Goal: Task Accomplishment & Management: Use online tool/utility

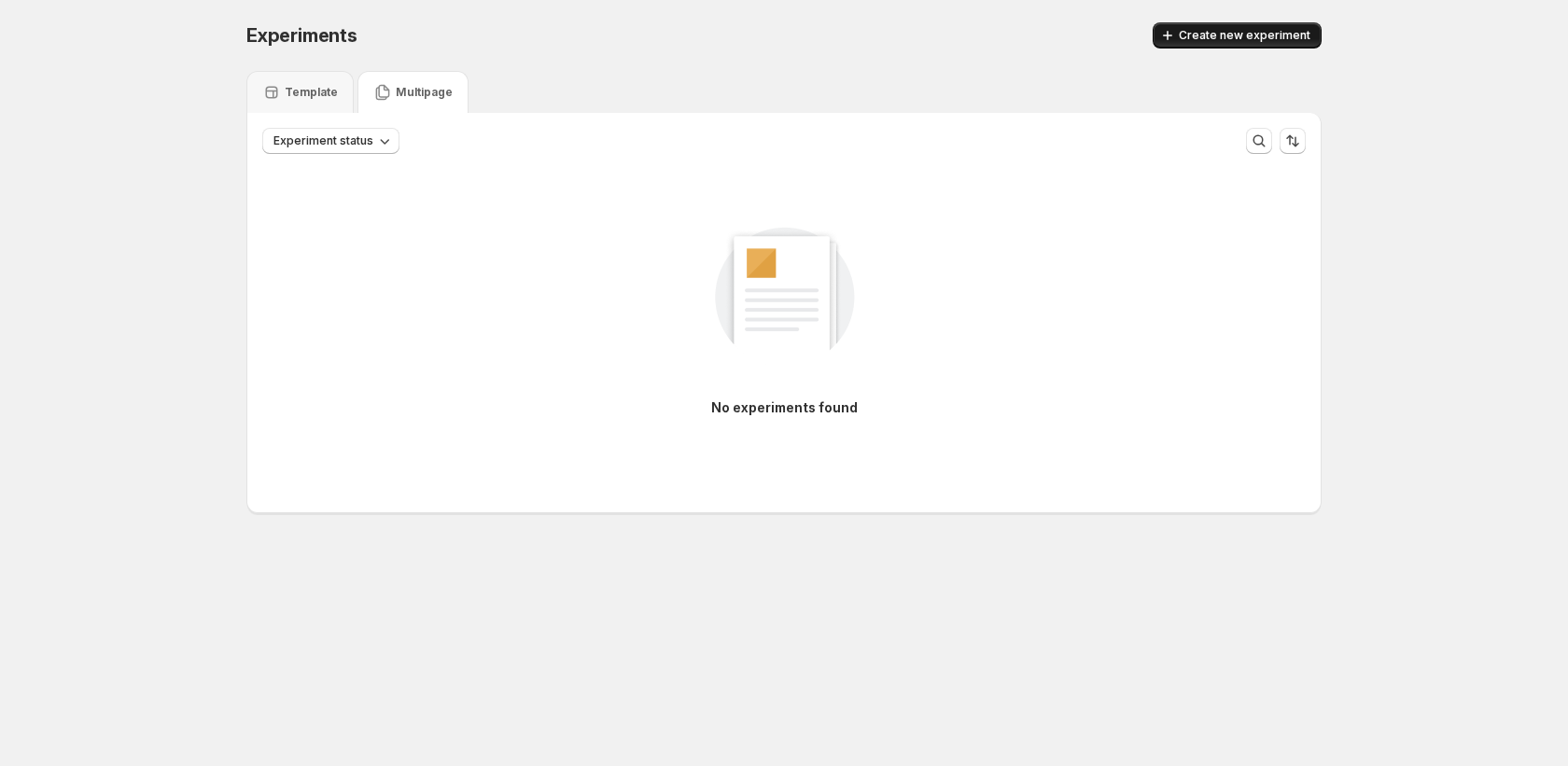
click at [1284, 37] on span "Create new experiment" at bounding box center [1245, 35] width 132 height 15
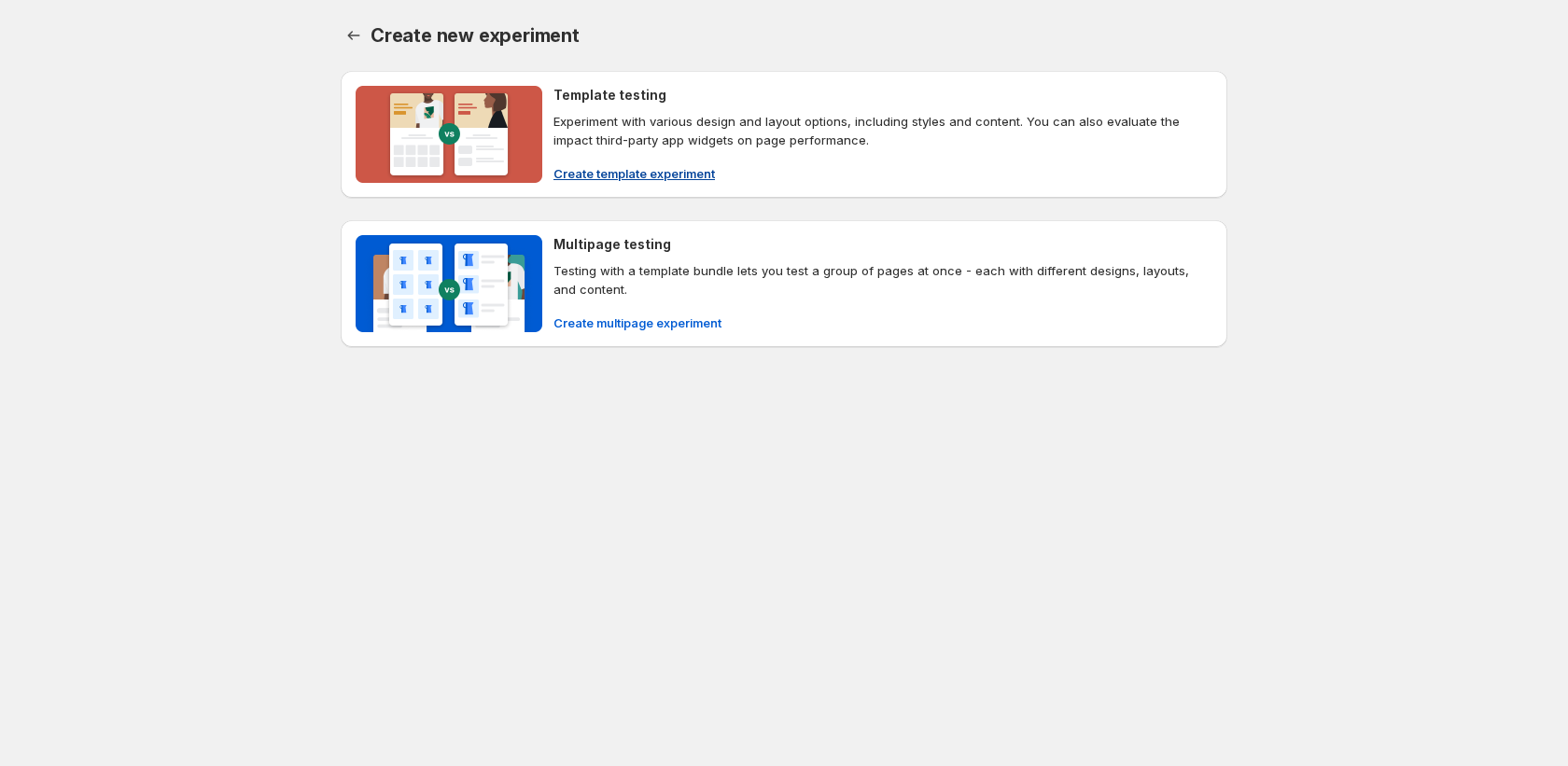
click at [603, 173] on span "Create template experiment" at bounding box center [634, 173] width 162 height 18
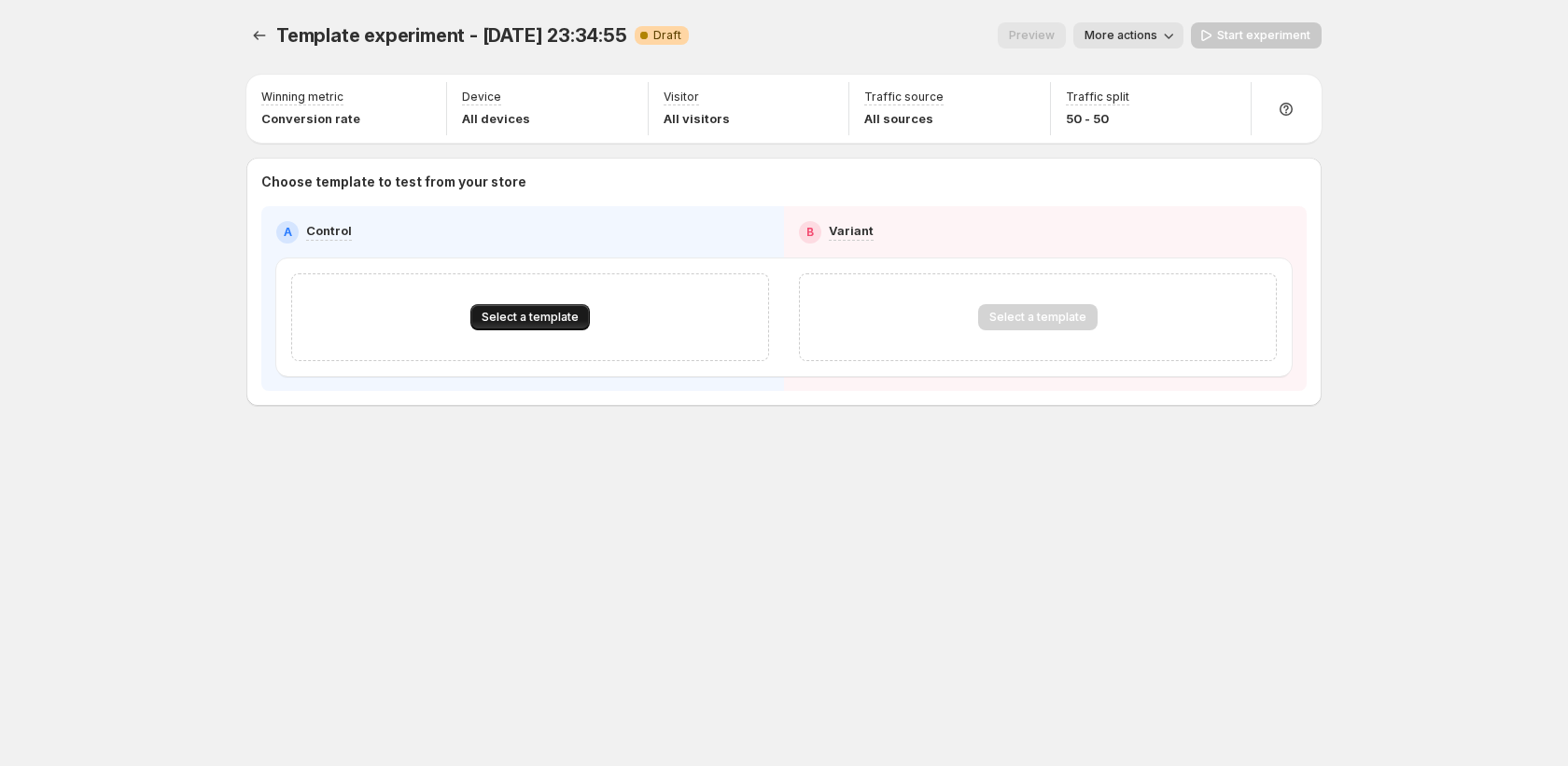
click at [554, 323] on span "Select a template" at bounding box center [530, 316] width 97 height 15
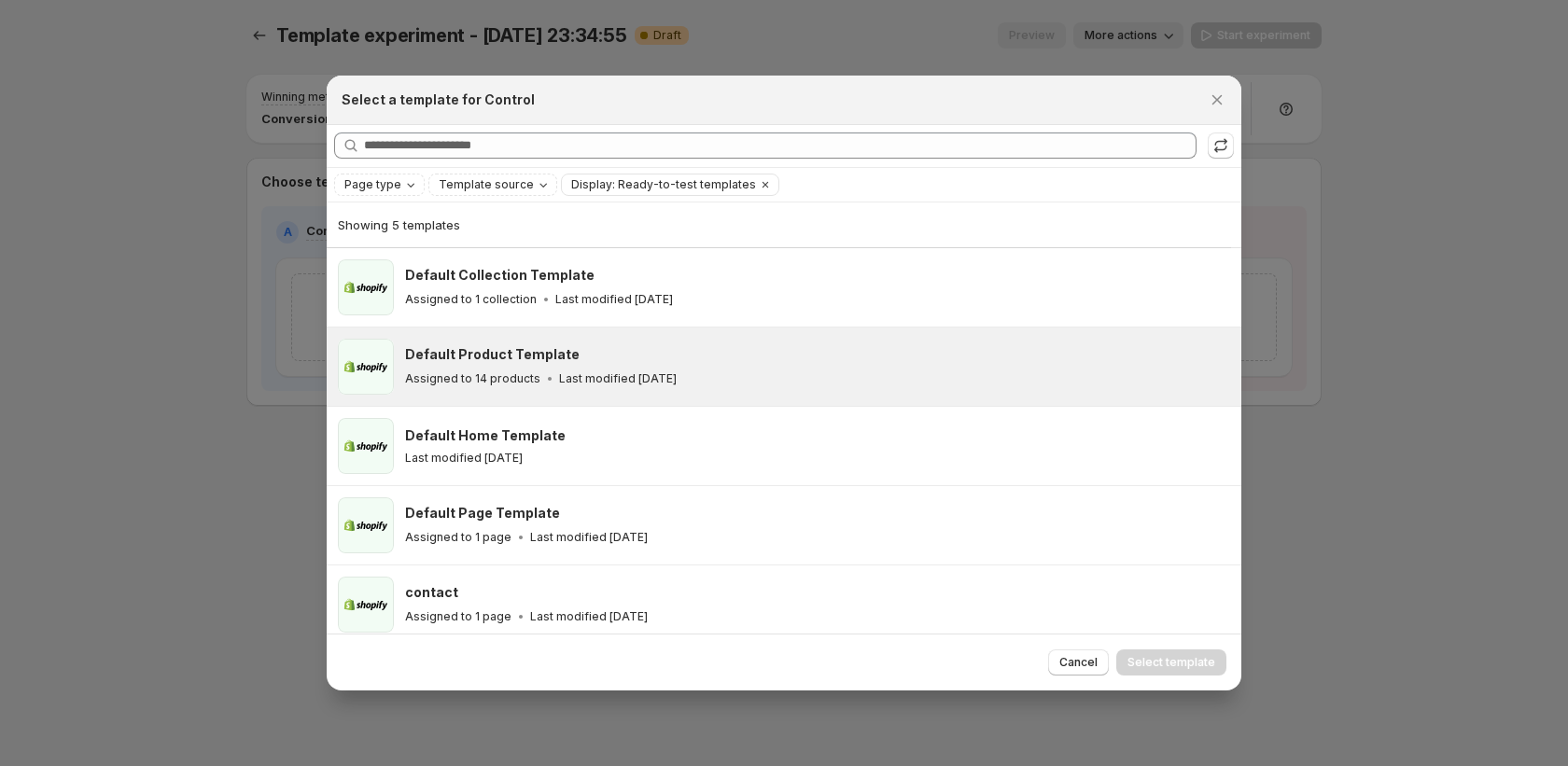
scroll to position [11, 0]
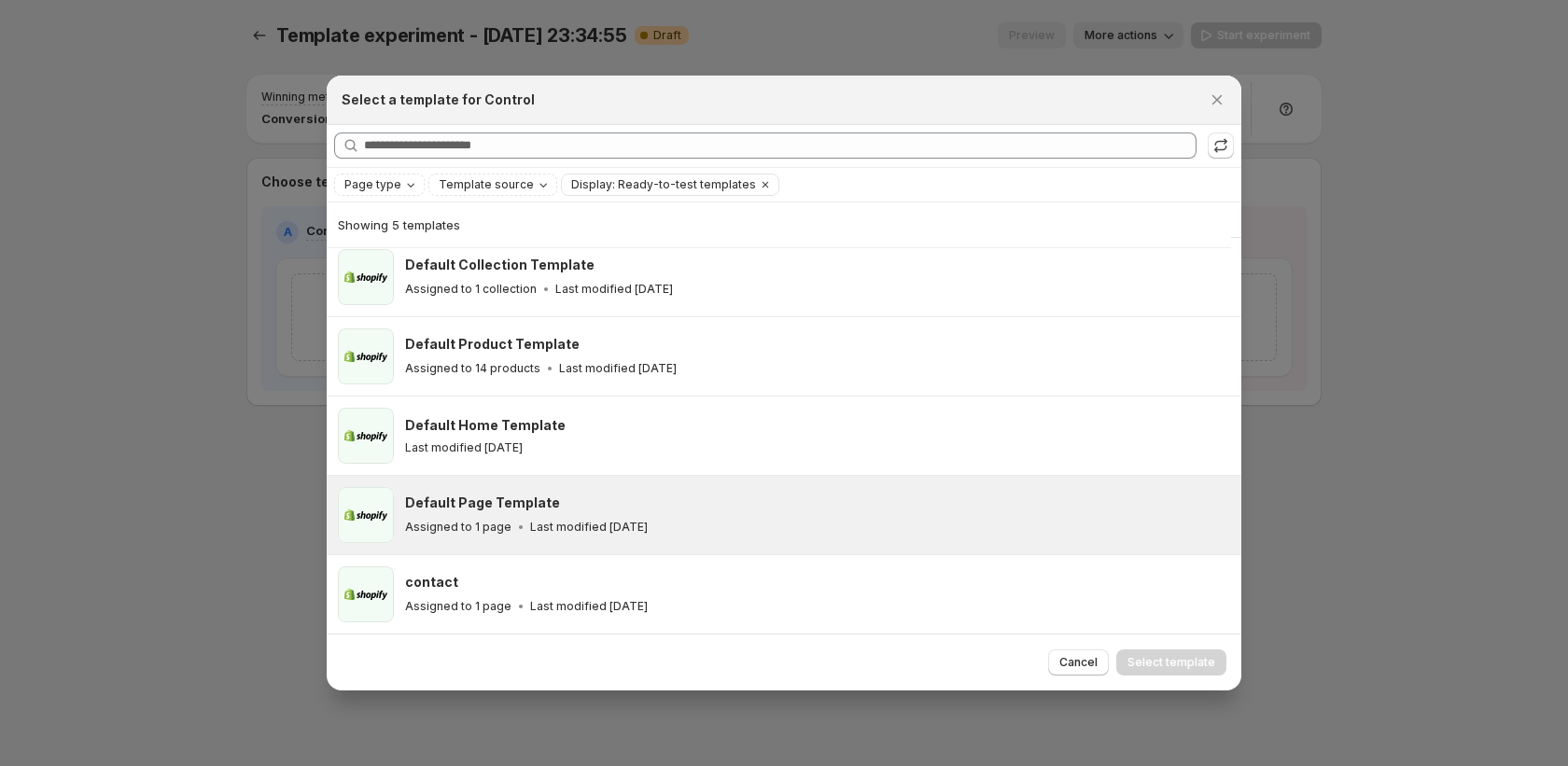
click at [572, 505] on div "Default Page Template" at bounding box center [814, 503] width 819 height 18
drag, startPoint x: 1228, startPoint y: 105, endPoint x: 1239, endPoint y: 123, distance: 21.1
click at [1228, 105] on button "Close" at bounding box center [1217, 100] width 26 height 26
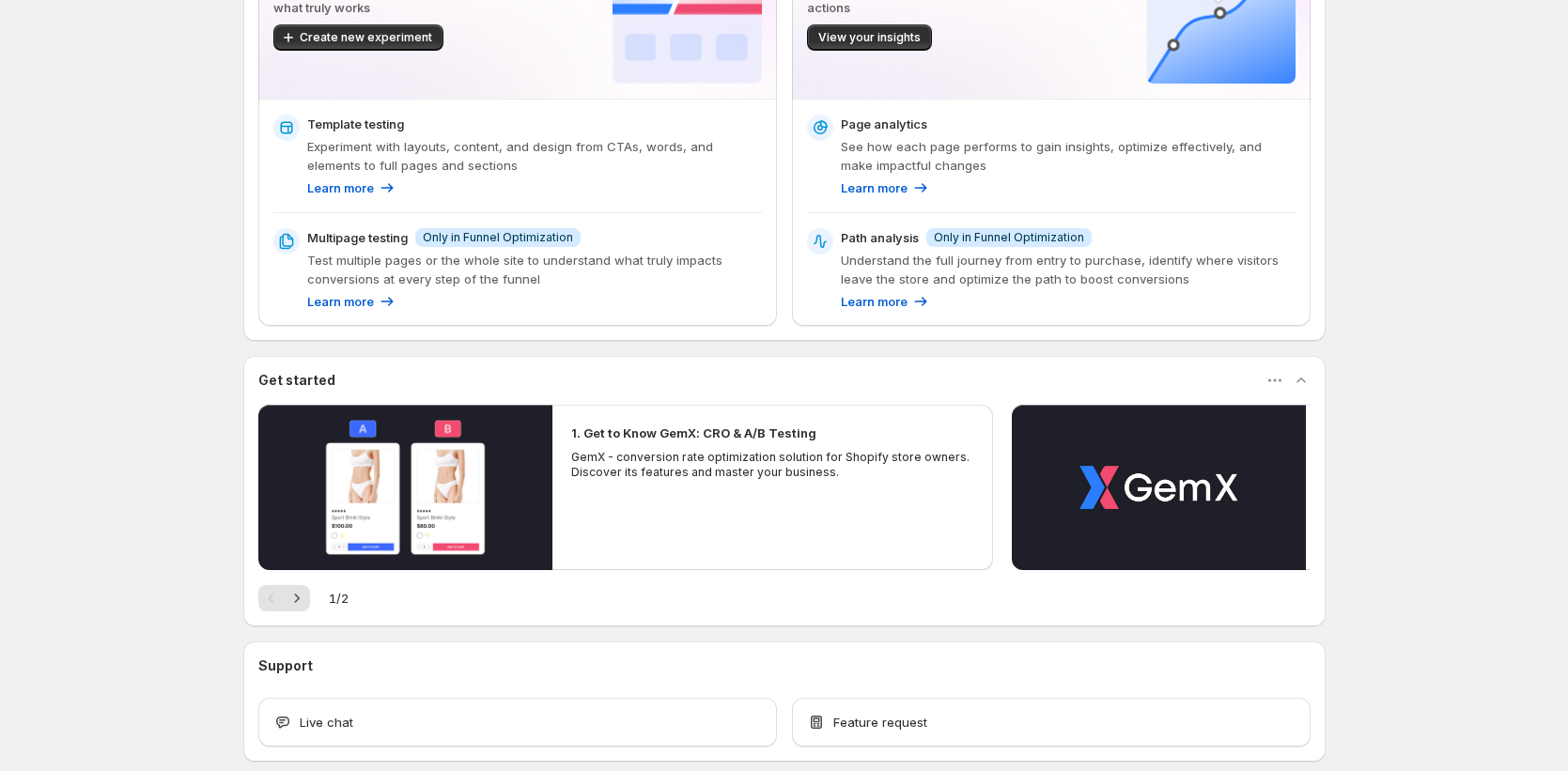
scroll to position [293, 0]
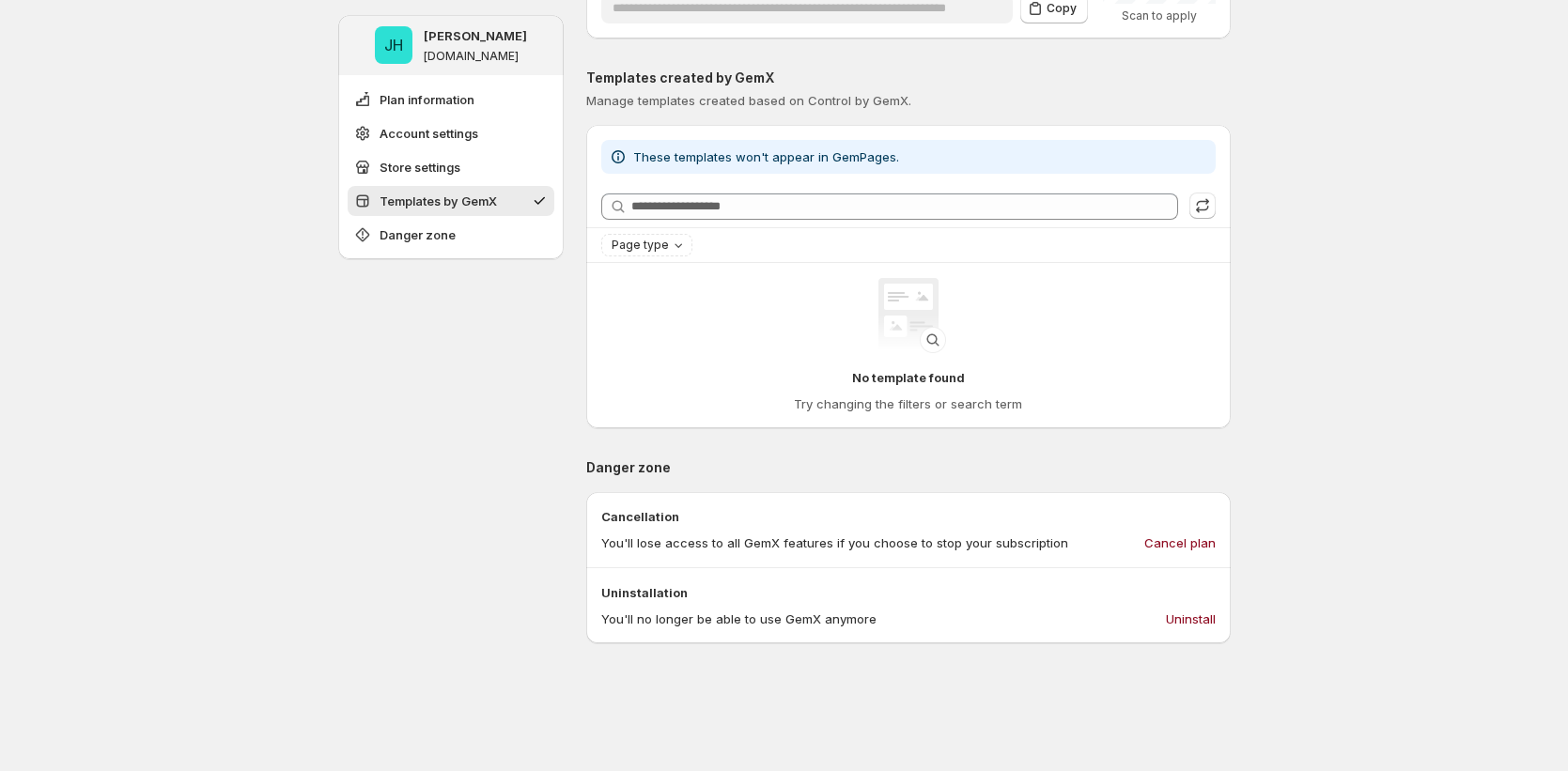
scroll to position [733, 0]
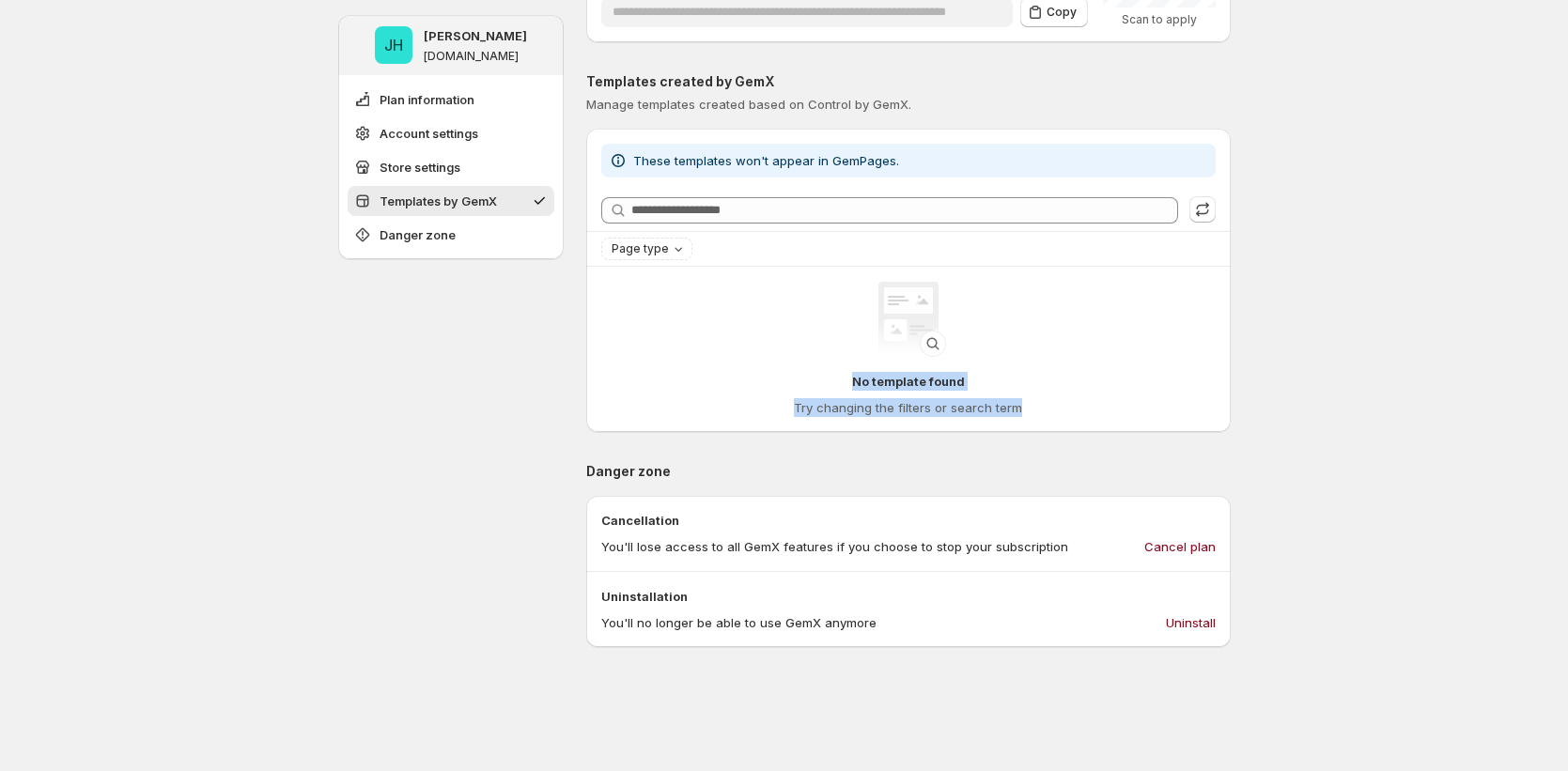
drag, startPoint x: 785, startPoint y: 383, endPoint x: 1198, endPoint y: 443, distance: 417.3
click at [1374, 459] on div "JH [PERSON_NAME] [DOMAIN_NAME] Plan information Account settings Store settings…" at bounding box center [784, 250] width 1568 height 1966
click at [208, 458] on div "JH [PERSON_NAME] [DOMAIN_NAME] Plan information Account settings Store settings…" at bounding box center [784, 250] width 1568 height 1966
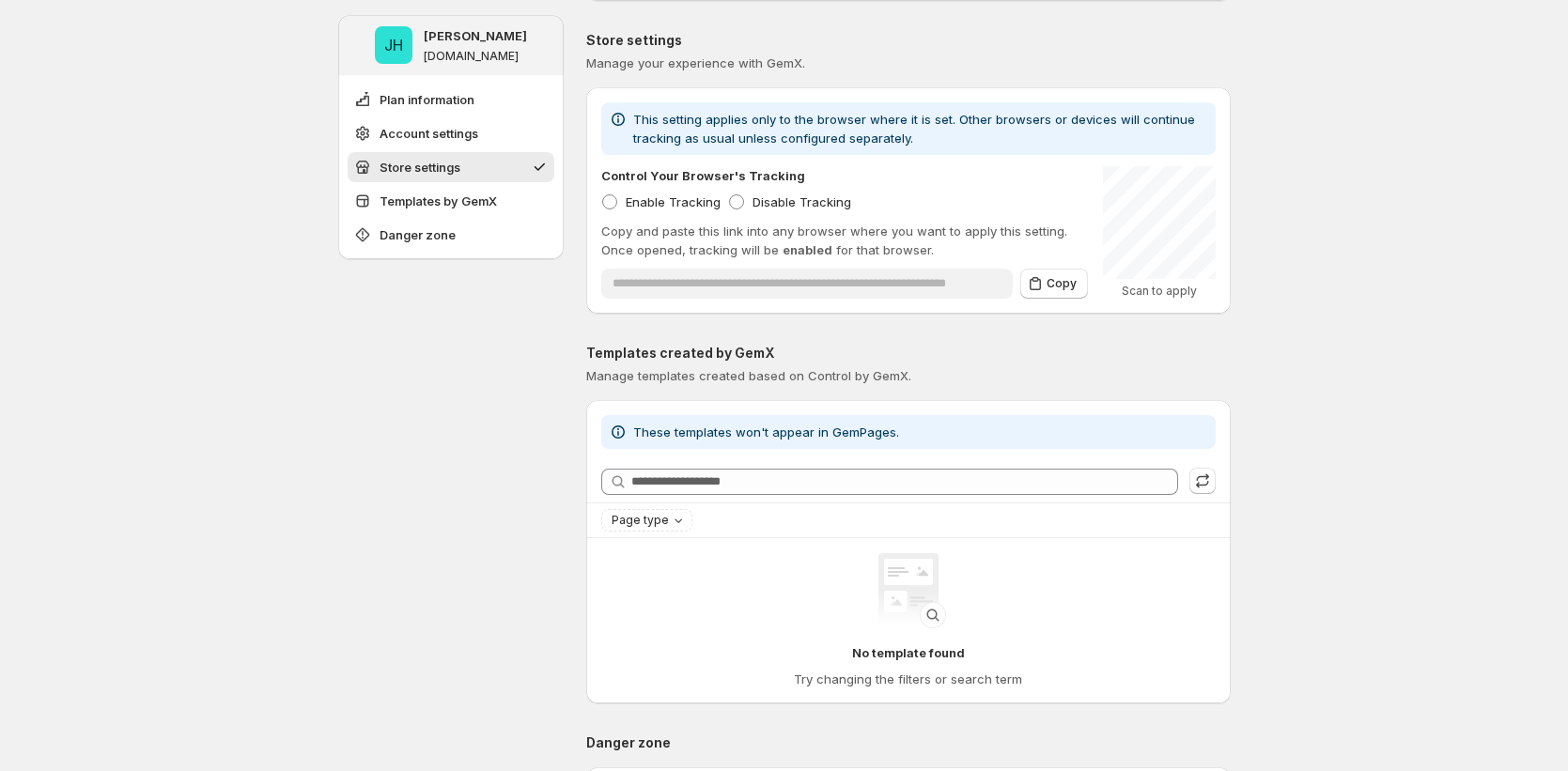
scroll to position [456, 0]
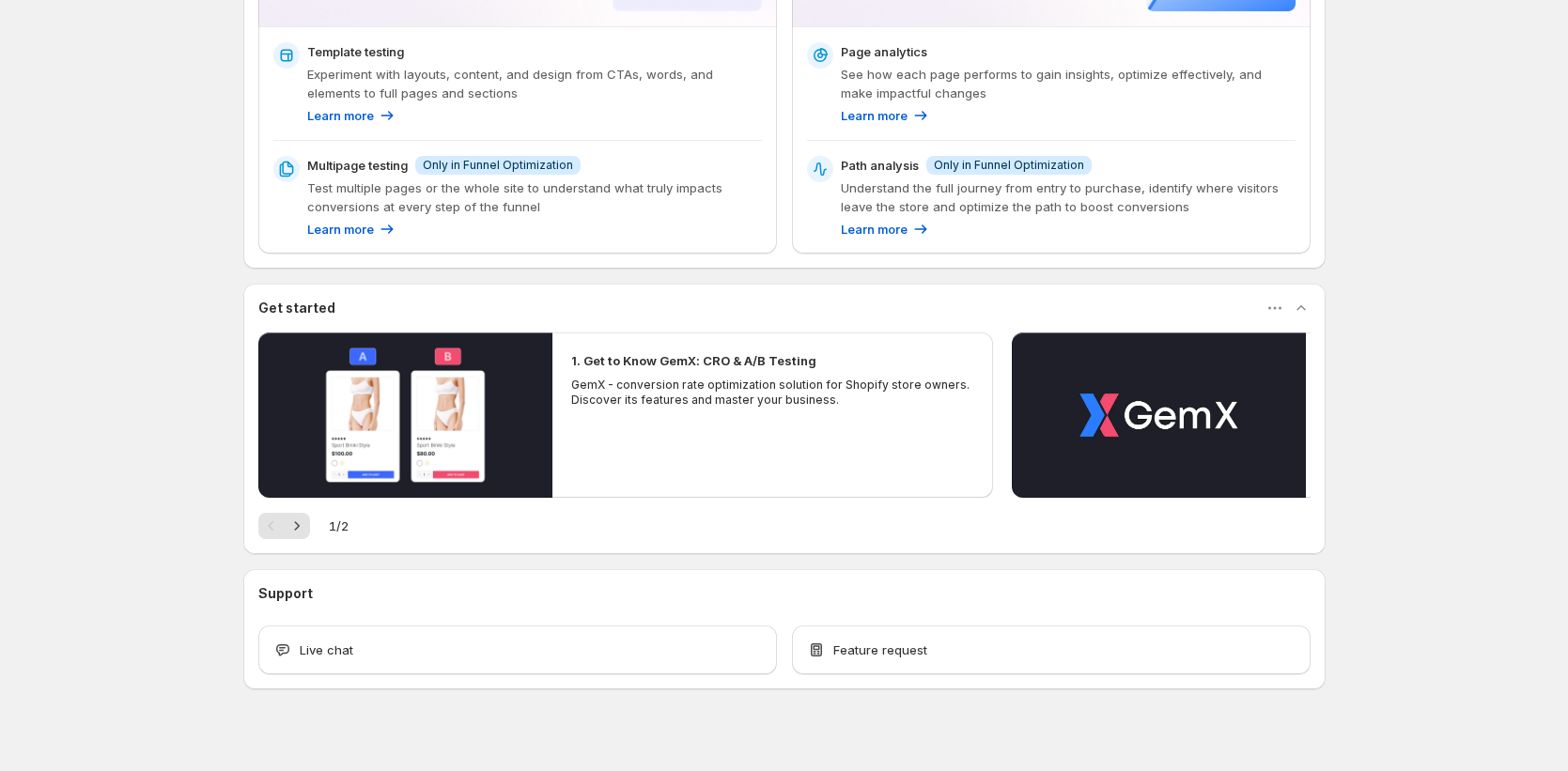
scroll to position [293, 0]
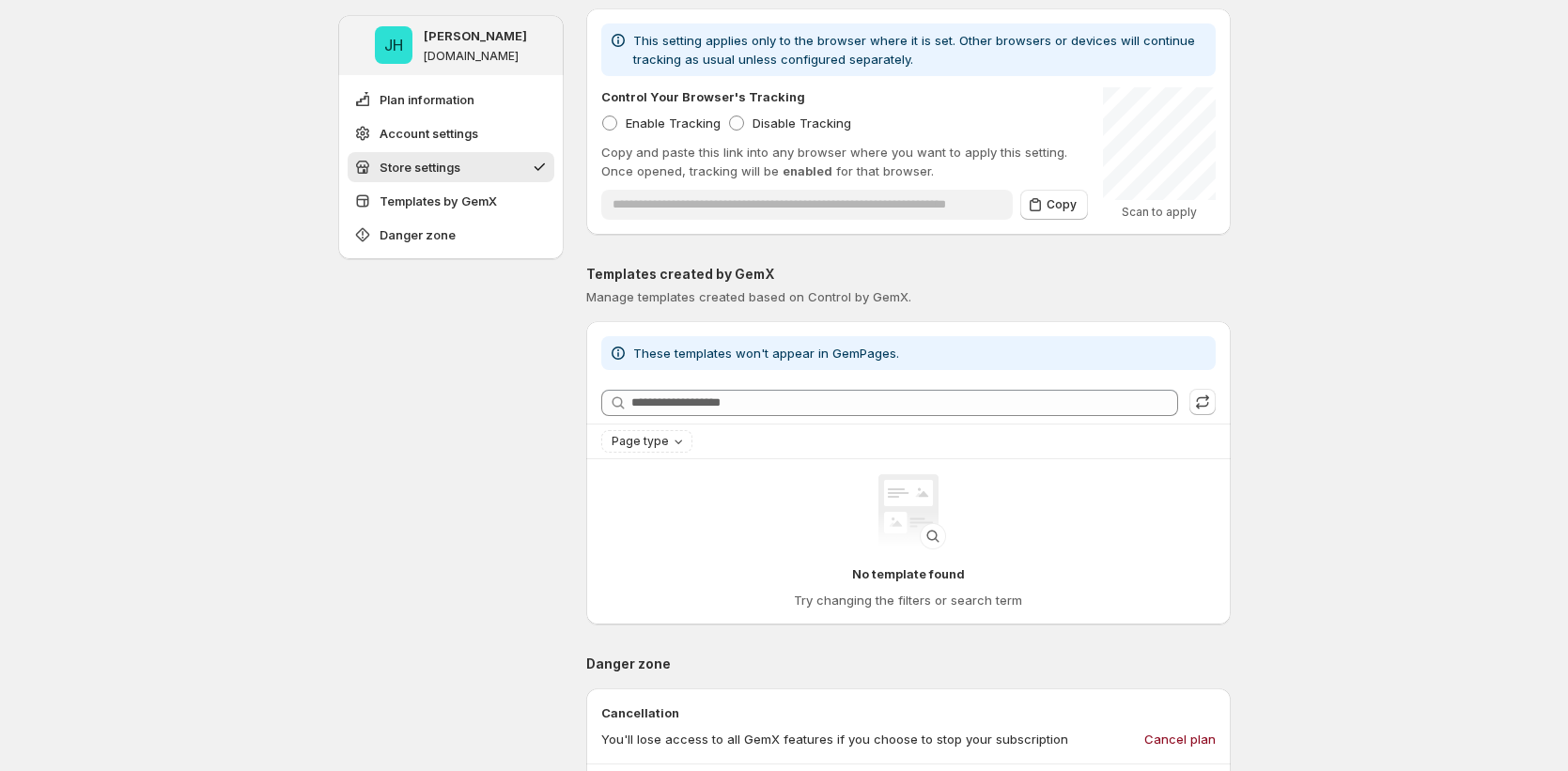
scroll to position [489, 0]
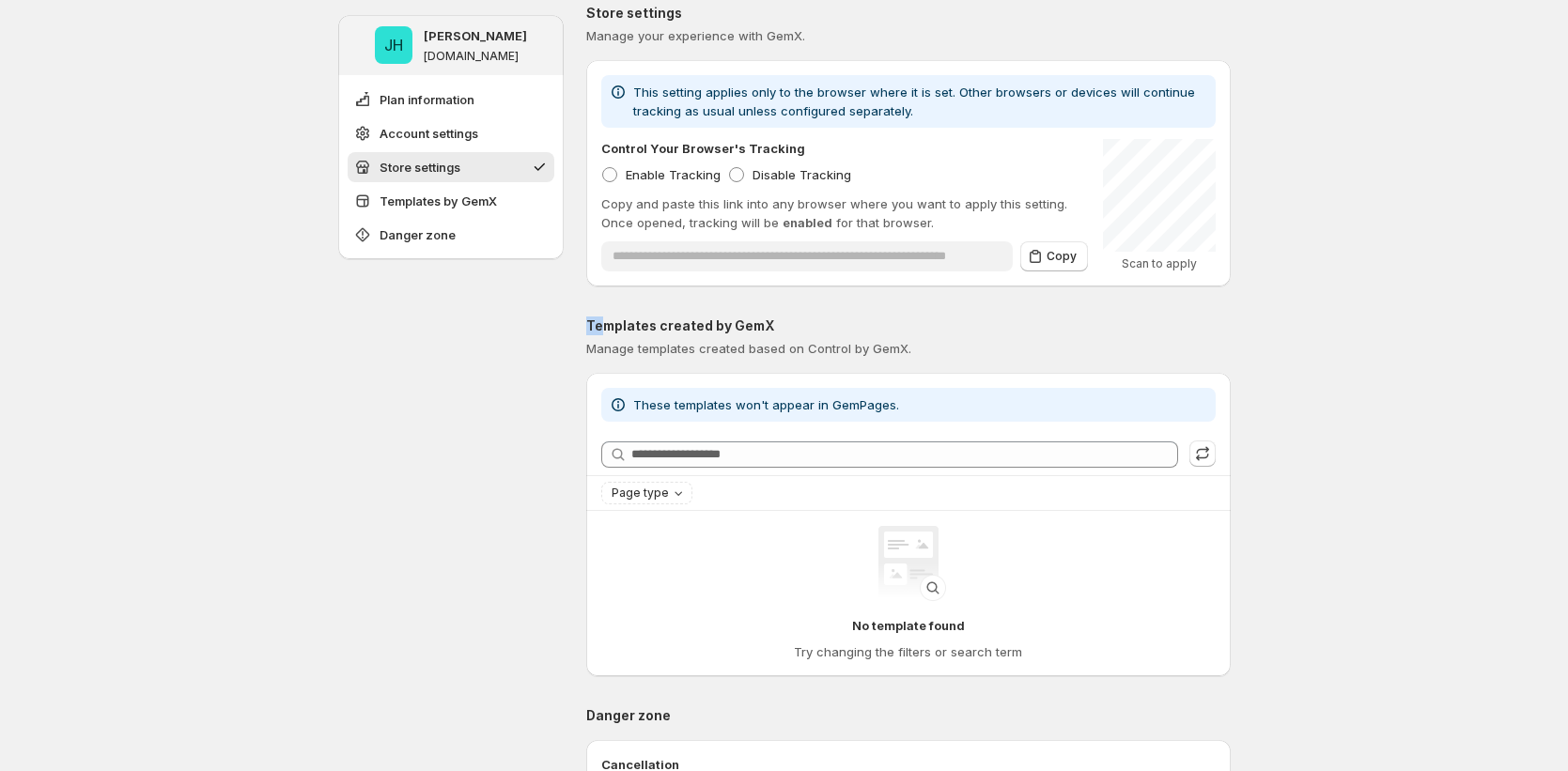
drag, startPoint x: 696, startPoint y: 319, endPoint x: 966, endPoint y: 345, distance: 271.2
click at [978, 311] on div "**********" at bounding box center [908, 210] width 644 height 1362
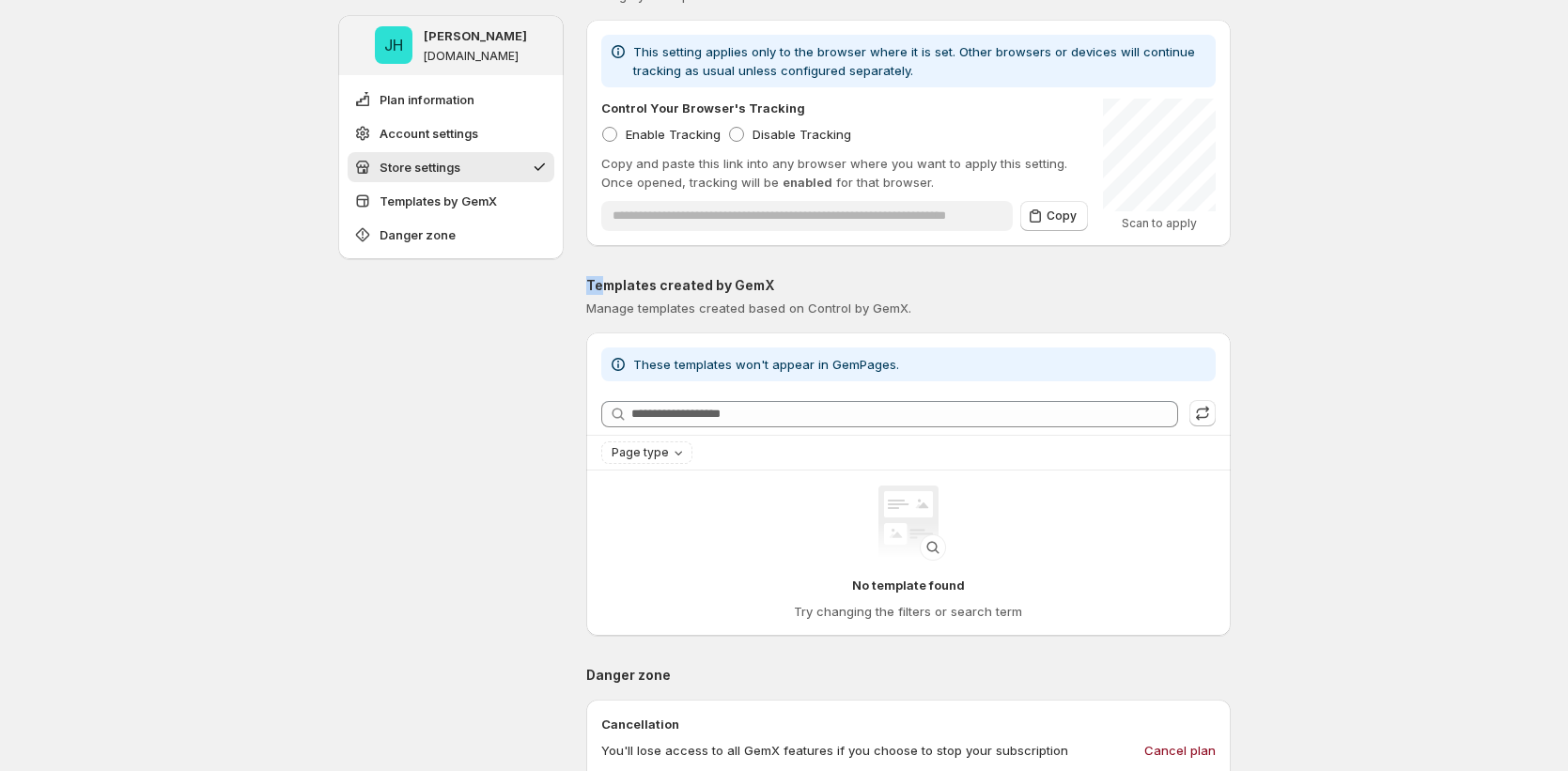
scroll to position [535, 0]
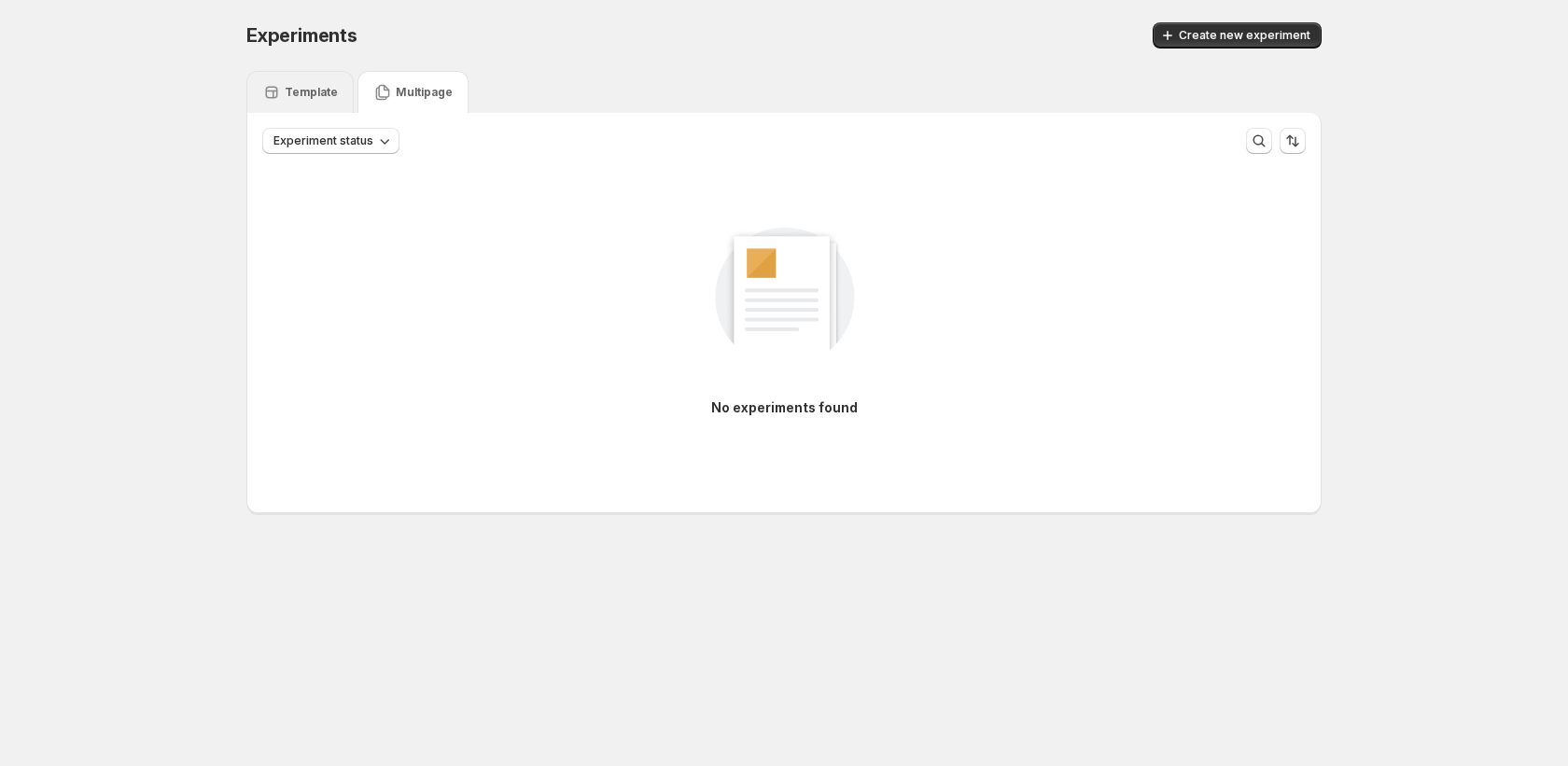
click at [318, 103] on div "Template" at bounding box center [300, 91] width 107 height 42
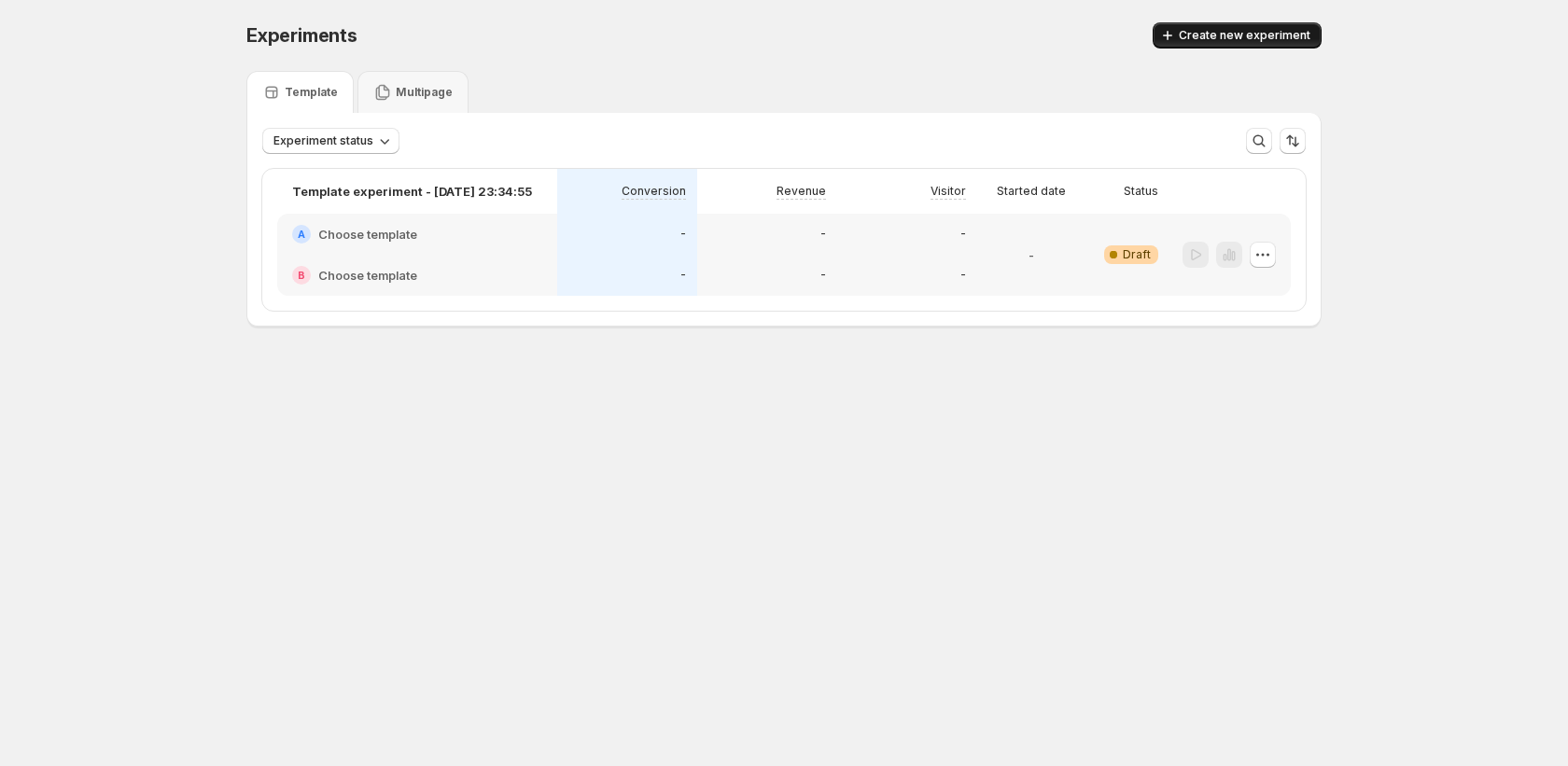
click at [1201, 35] on span "Create new experiment" at bounding box center [1245, 35] width 132 height 15
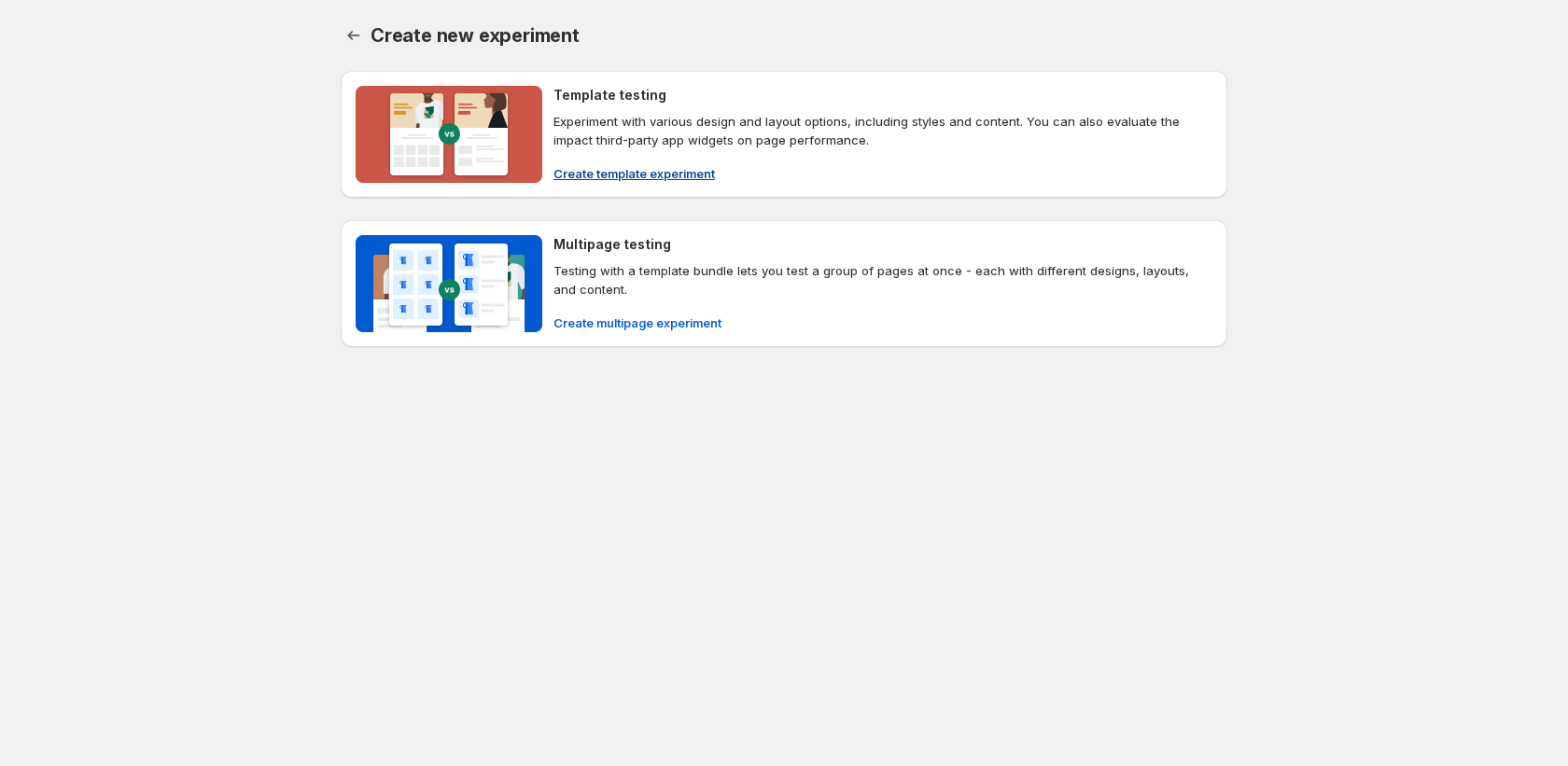
click at [658, 179] on span "Create template experiment" at bounding box center [634, 173] width 162 height 18
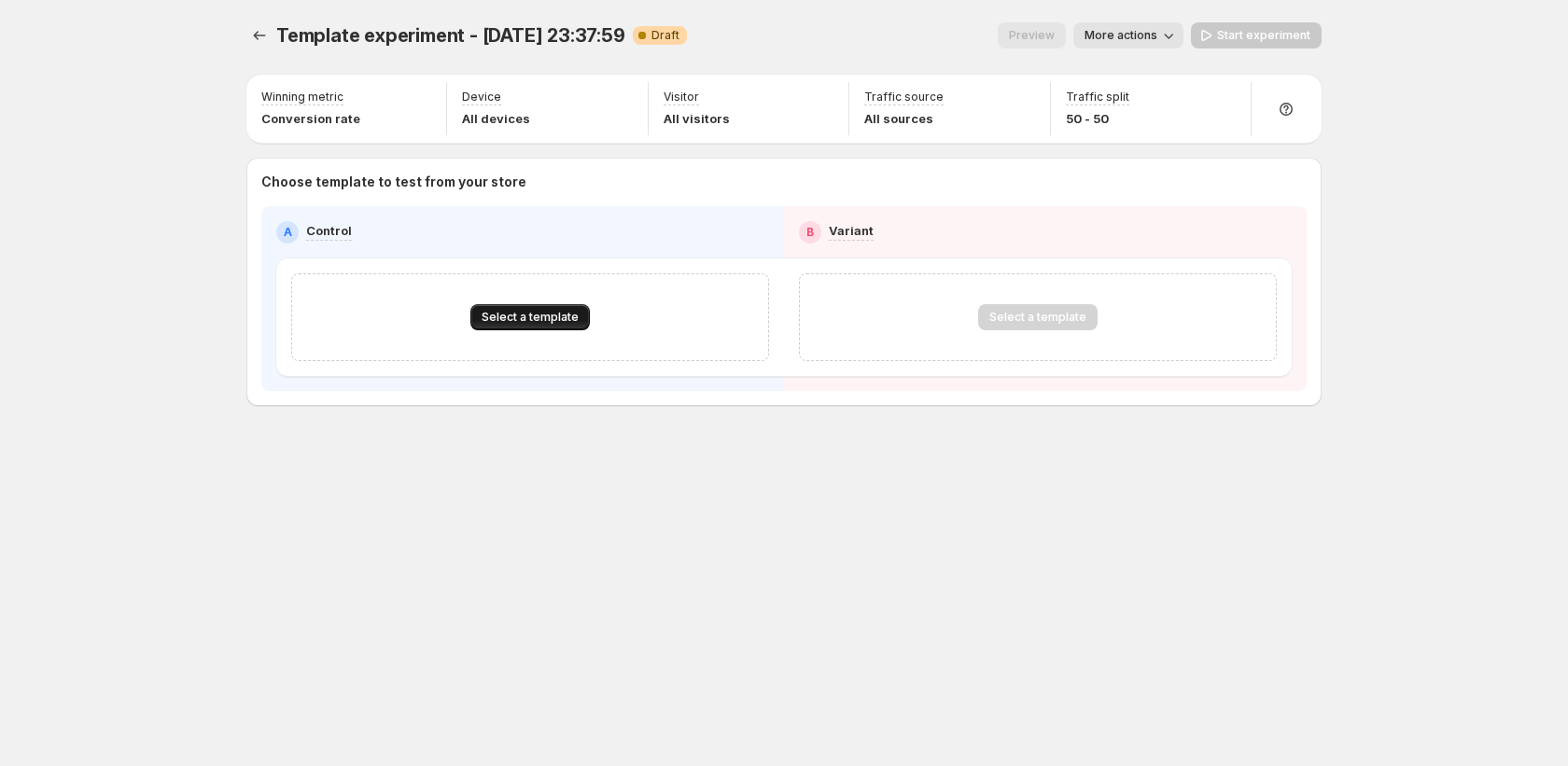
click at [576, 318] on span "Select a template" at bounding box center [530, 316] width 97 height 15
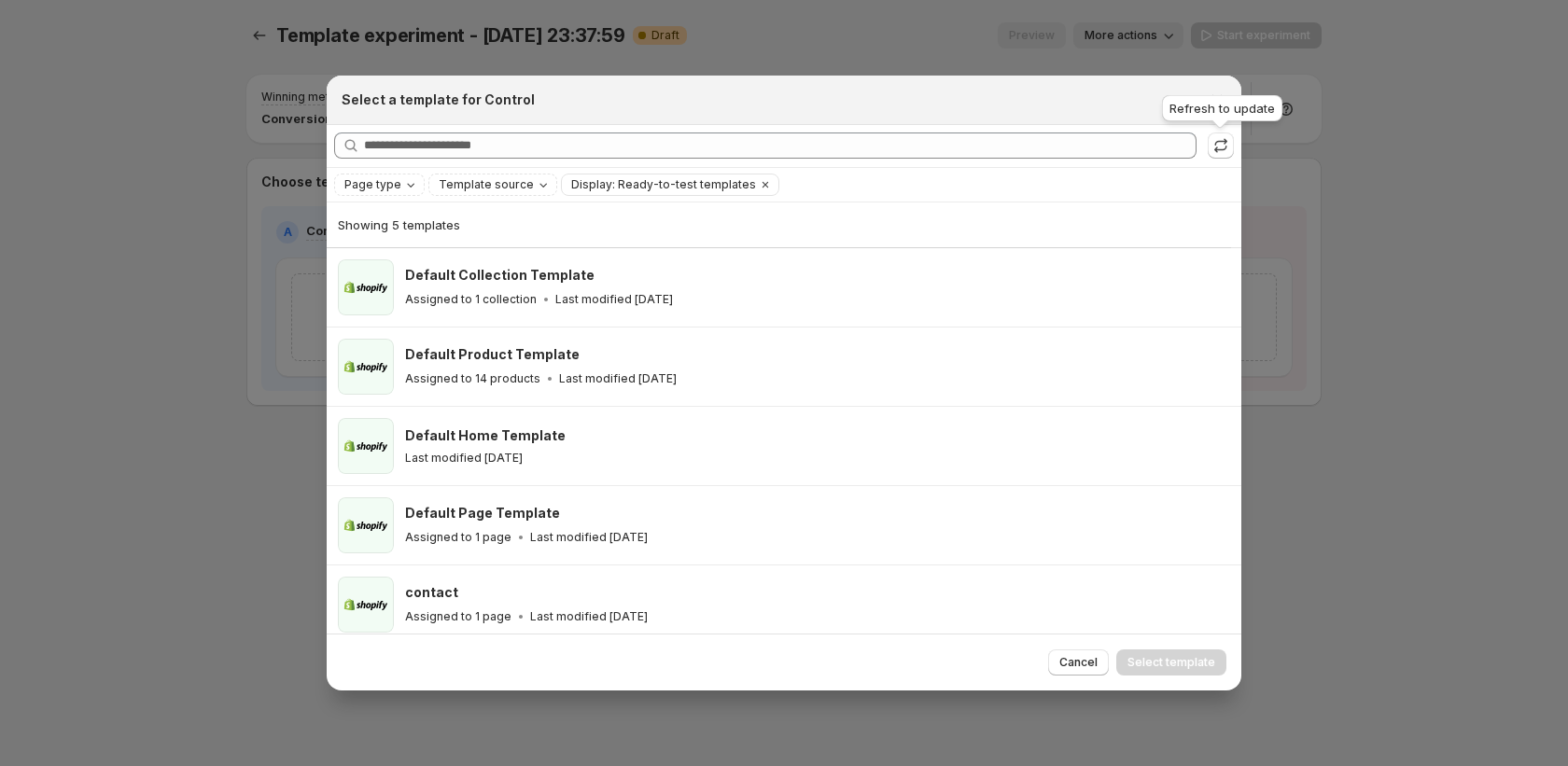
click at [1206, 146] on div "Searching all templates" at bounding box center [784, 146] width 900 height 27
click at [1220, 144] on icon ":r2b:" at bounding box center [1221, 145] width 18 height 18
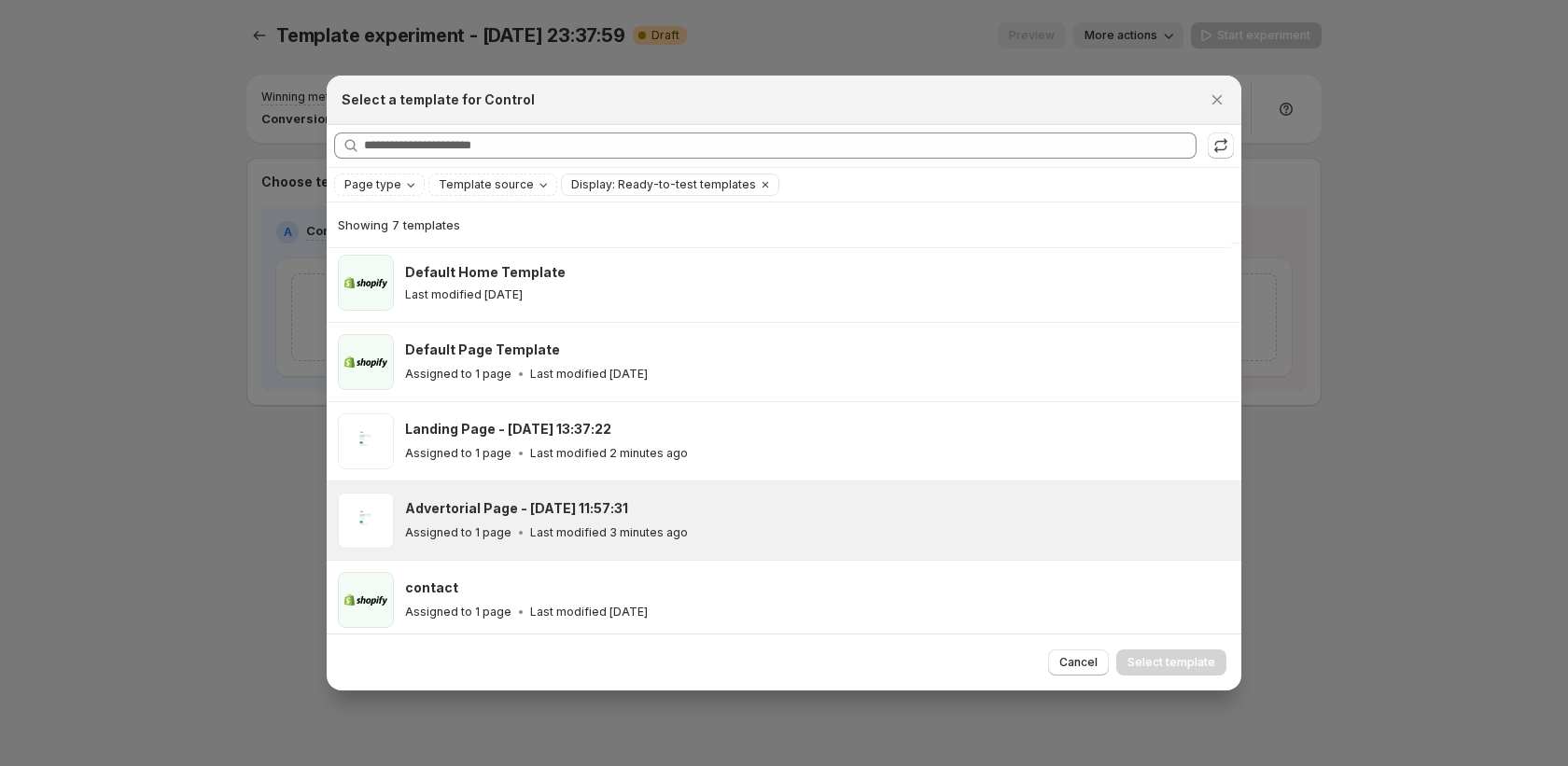
scroll to position [169, 0]
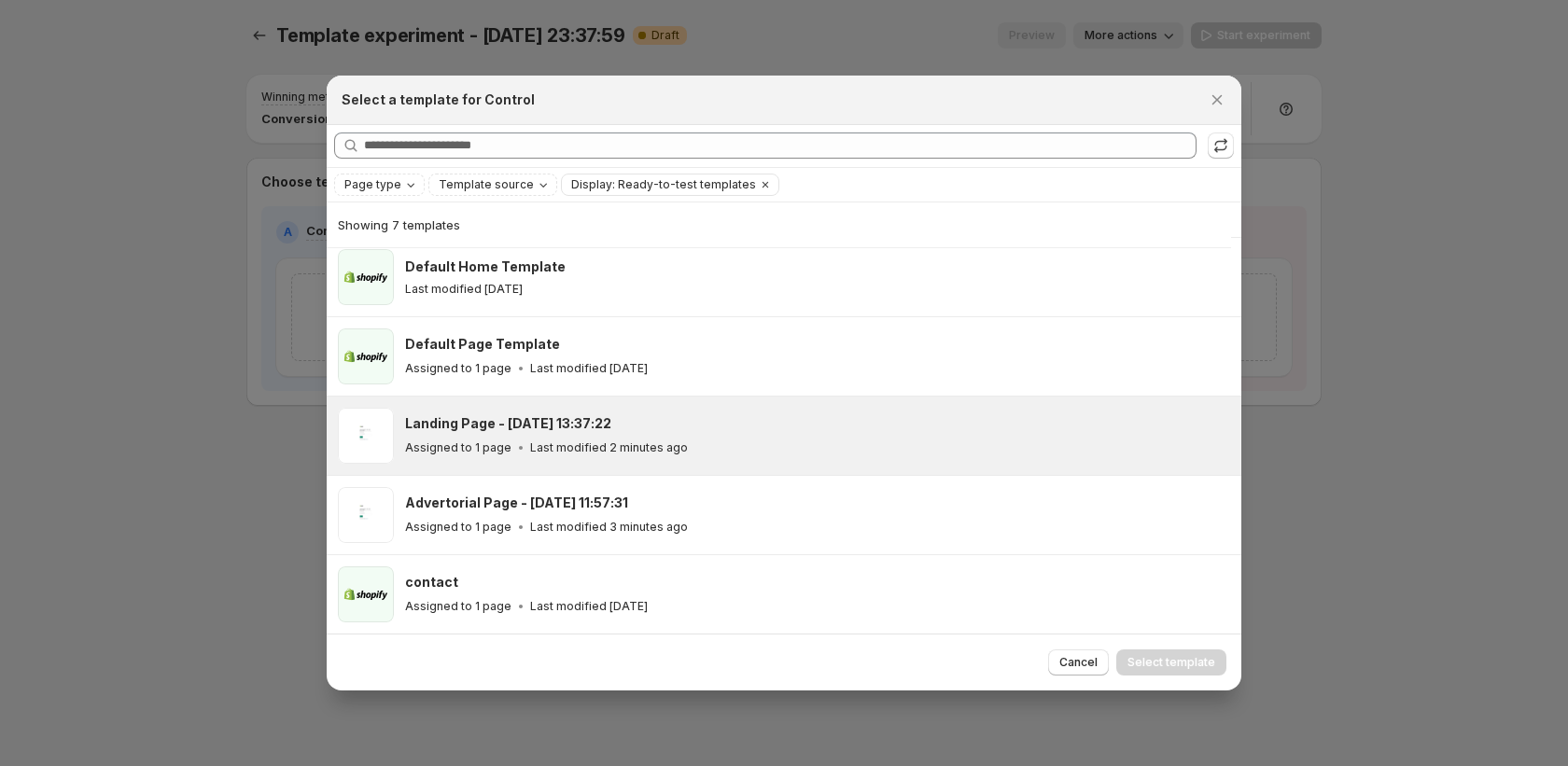
click at [747, 451] on div "Assigned to 1 page Last modified 2 minutes ago" at bounding box center [814, 448] width 819 height 18
click at [1169, 666] on span "Select template" at bounding box center [1171, 663] width 88 height 15
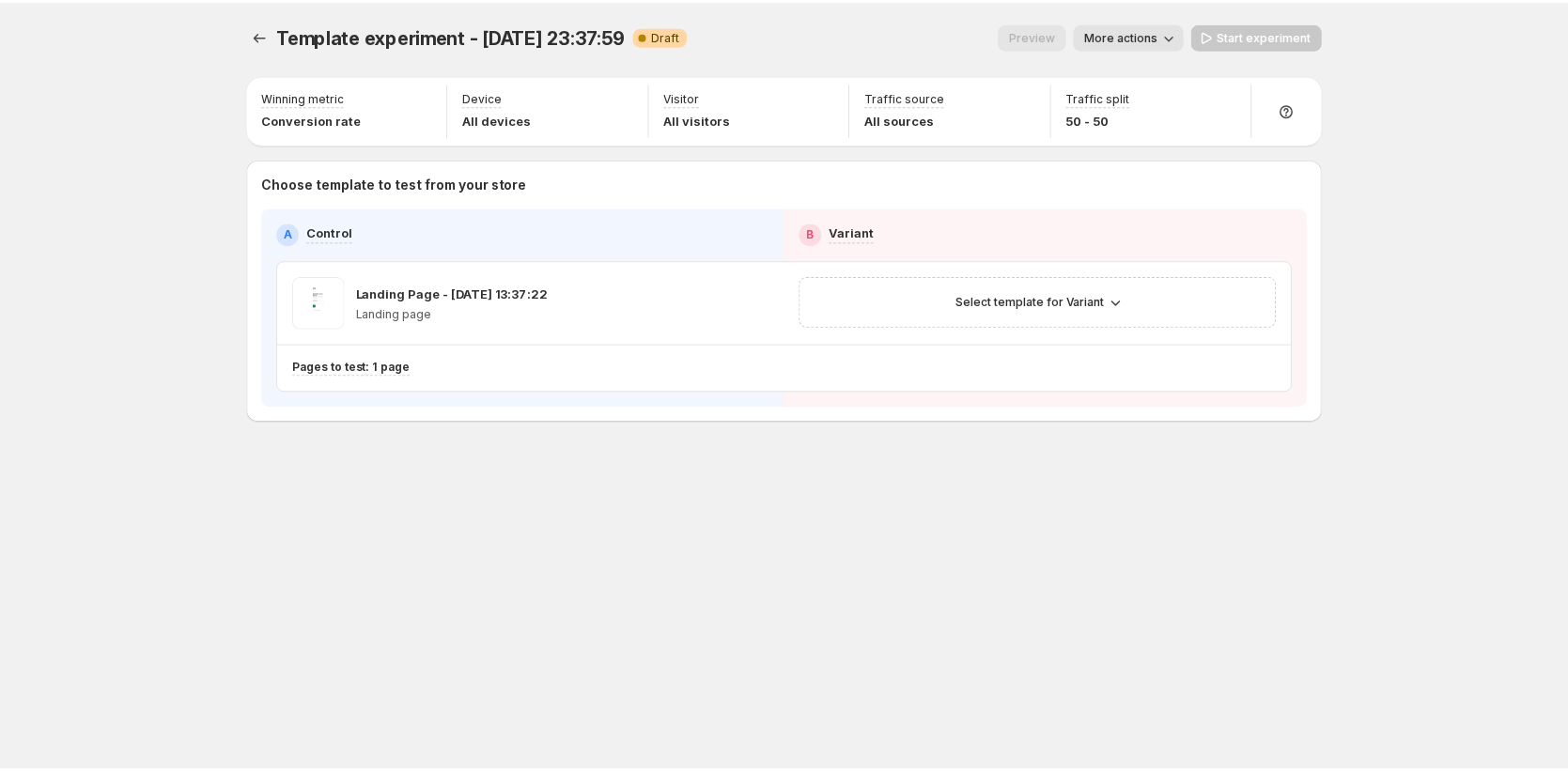
scroll to position [91, 0]
click at [1051, 299] on span "Select template for Variant" at bounding box center [1036, 301] width 149 height 15
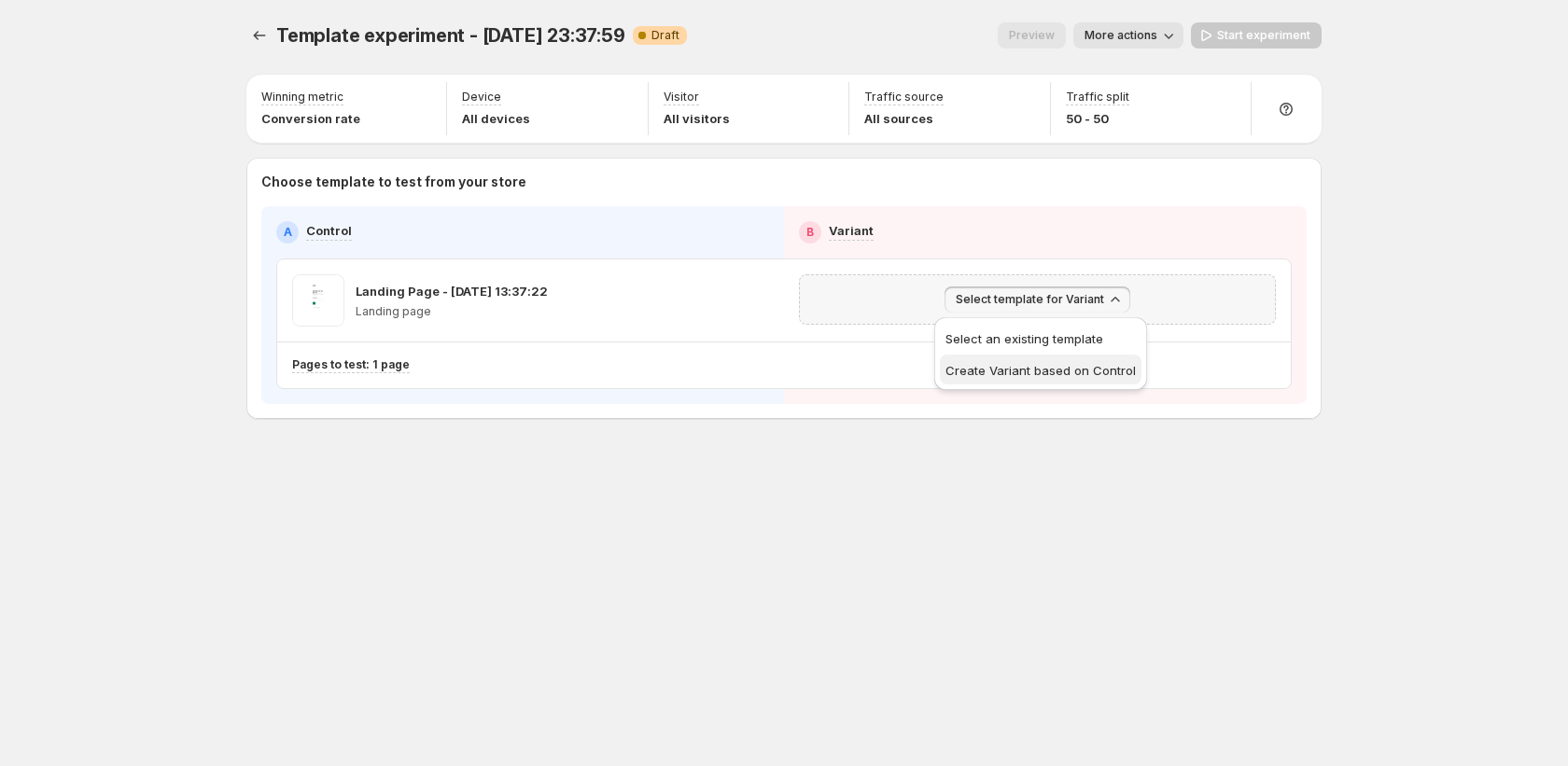
click at [1024, 369] on span "Create Variant based on Control" at bounding box center [1041, 369] width 191 height 15
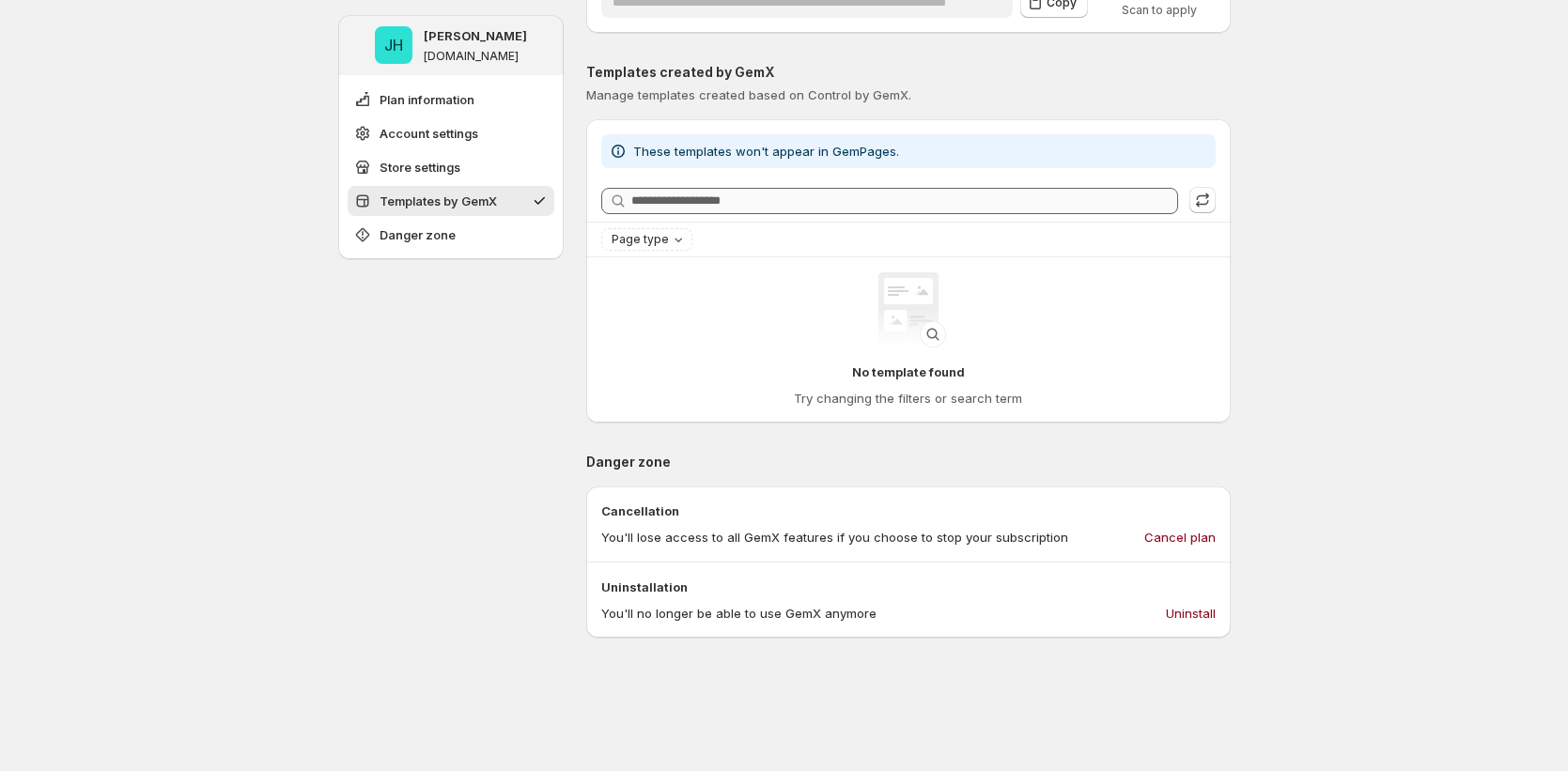
scroll to position [669, 0]
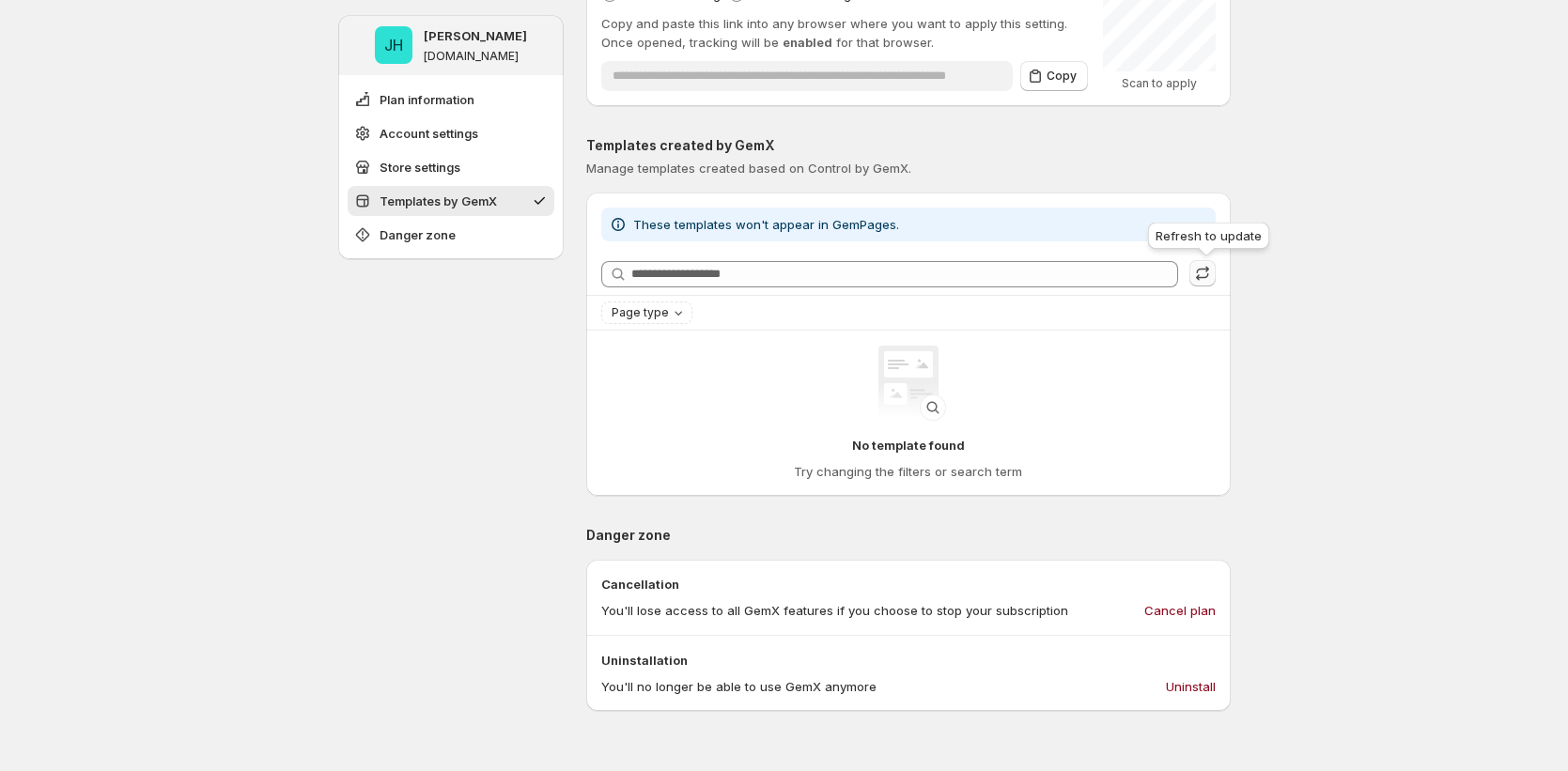
click at [1206, 276] on icon "button" at bounding box center [1202, 273] width 18 height 18
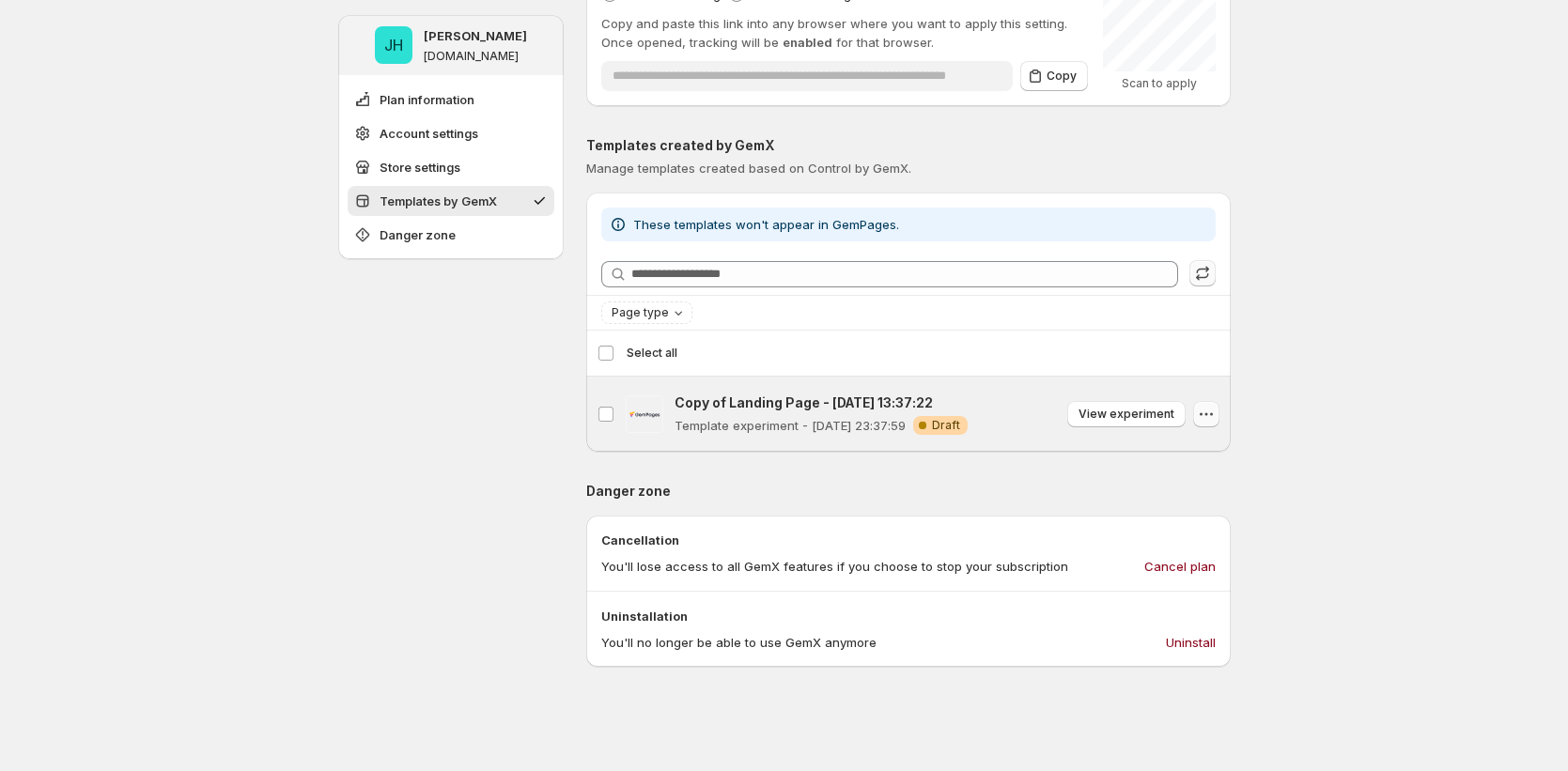
click at [1209, 422] on icon "button" at bounding box center [1206, 414] width 18 height 18
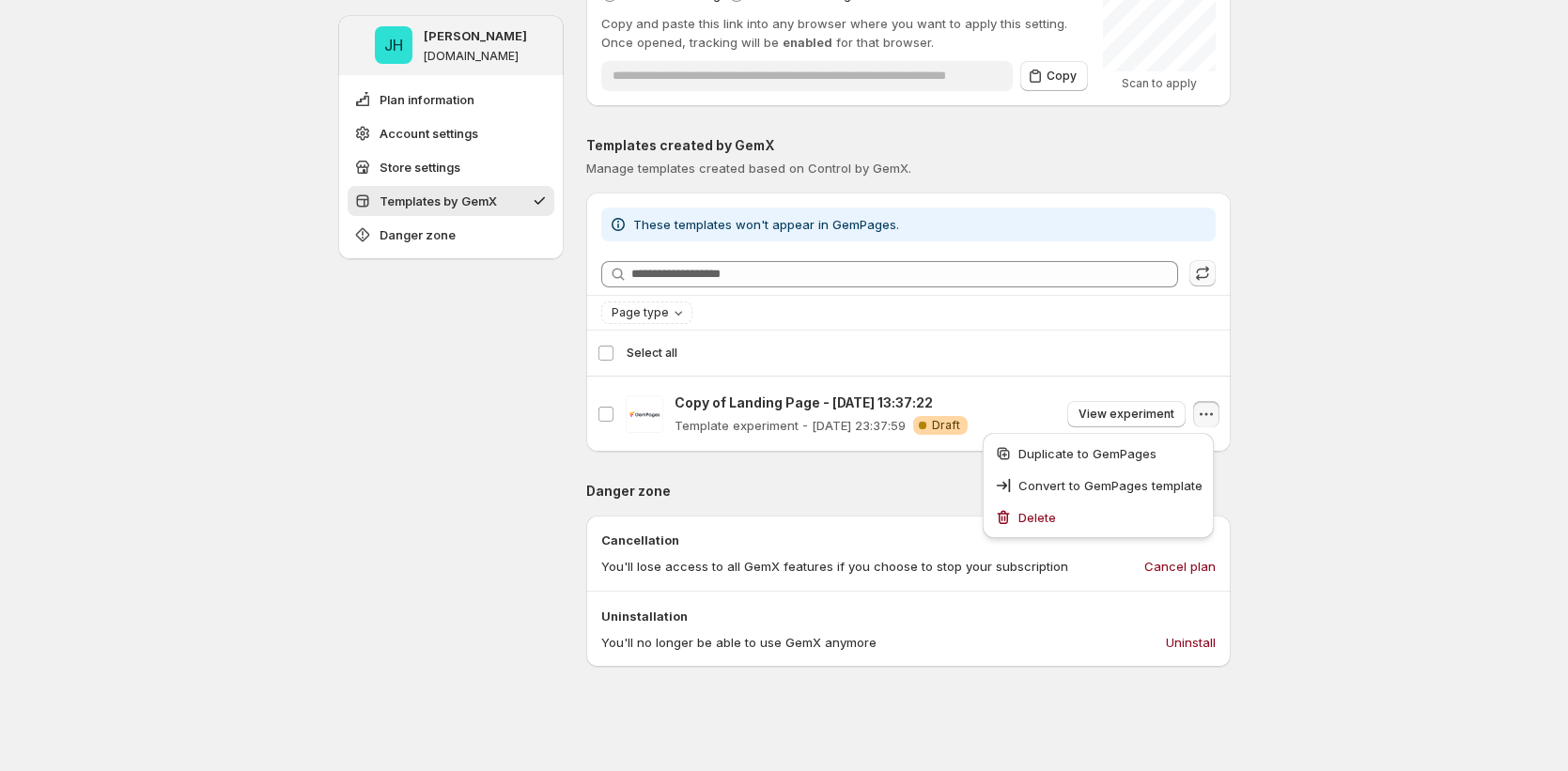
click at [1286, 426] on div "JH Jena Hoang gemcommerce-dev-jena-gemx-008.myshopify.com Plan information Acco…" at bounding box center [784, 292] width 1568 height 1923
